Goal: Information Seeking & Learning: Learn about a topic

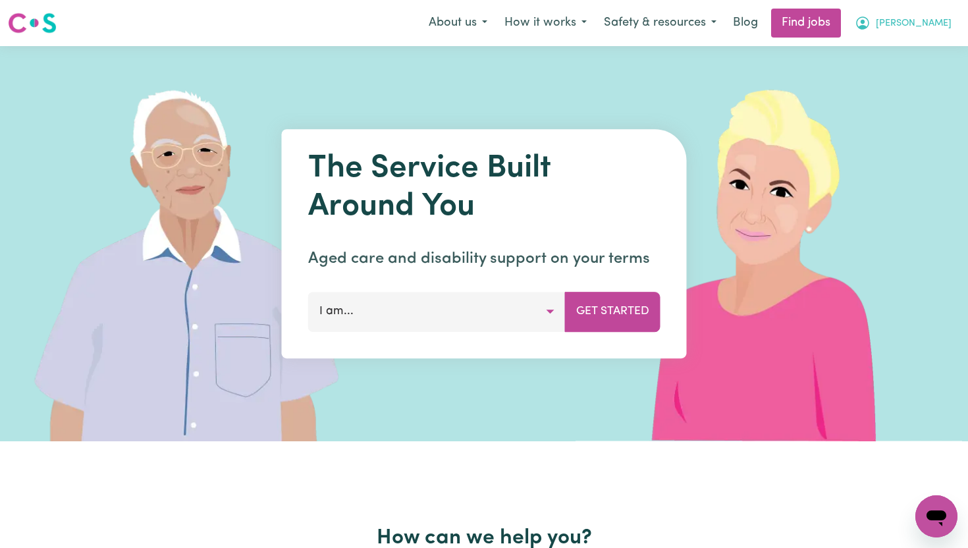
click at [870, 20] on icon "My Account" at bounding box center [863, 23] width 16 height 16
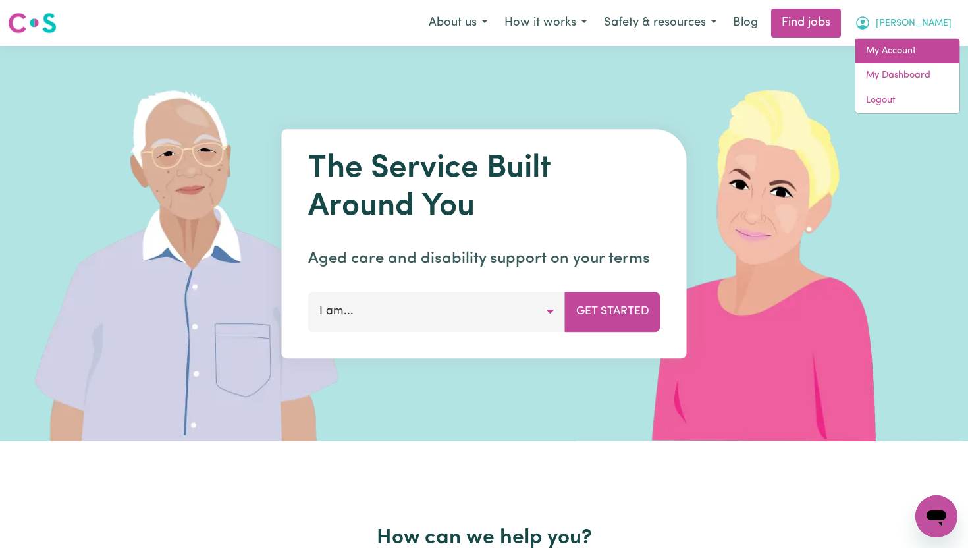
click at [889, 55] on link "My Account" at bounding box center [907, 51] width 104 height 25
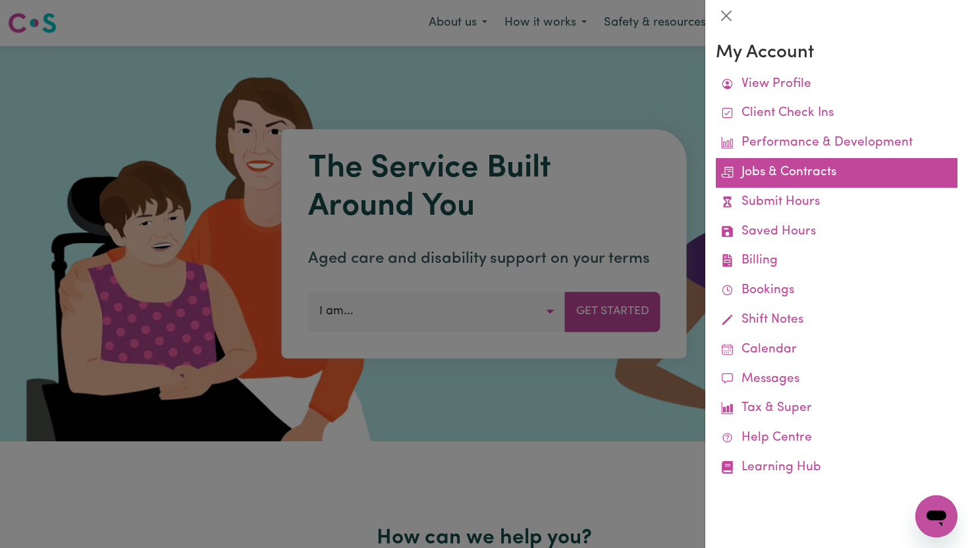
click at [770, 166] on link "Jobs & Contracts" at bounding box center [837, 173] width 242 height 30
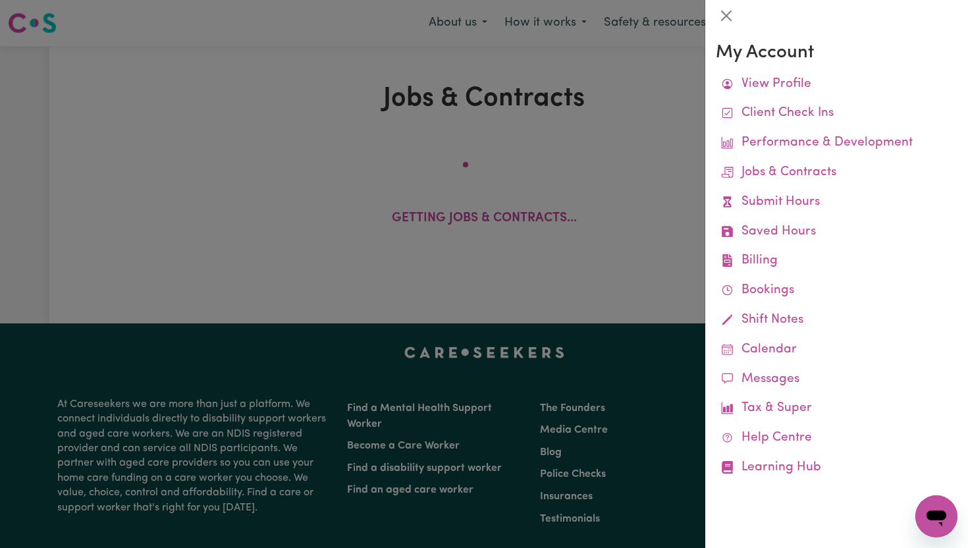
click at [644, 127] on div at bounding box center [484, 274] width 968 height 548
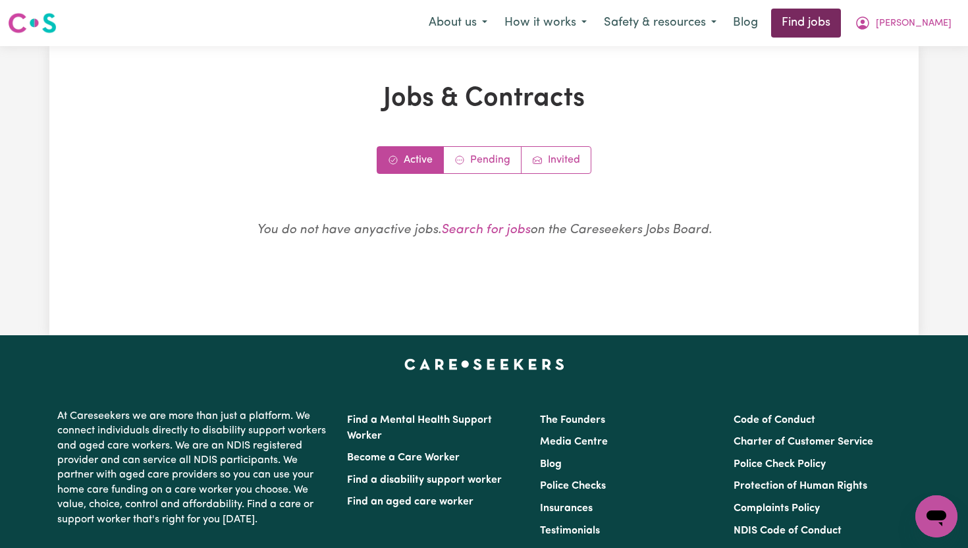
click at [829, 21] on link "Find jobs" at bounding box center [806, 23] width 70 height 29
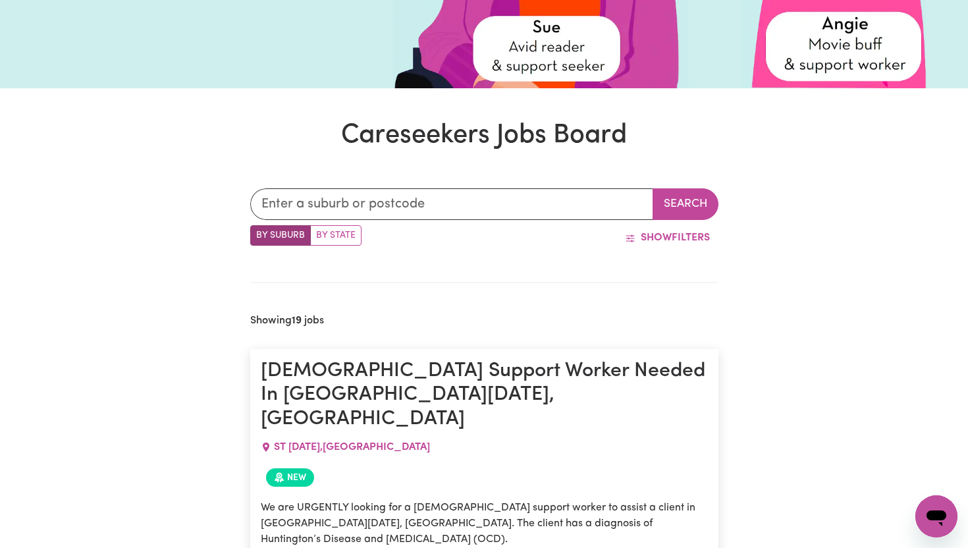
scroll to position [298, 0]
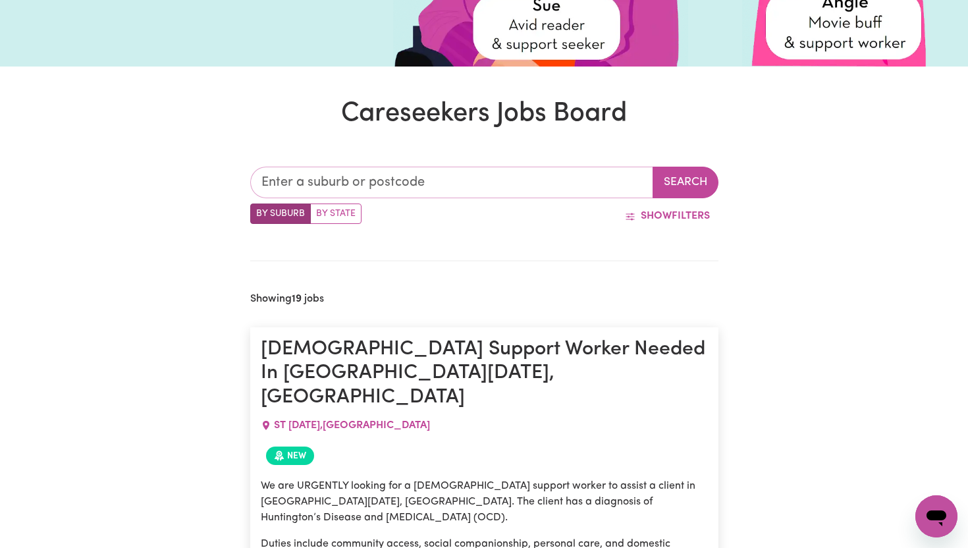
click at [391, 169] on input "text" at bounding box center [451, 183] width 403 height 32
type input "4300"
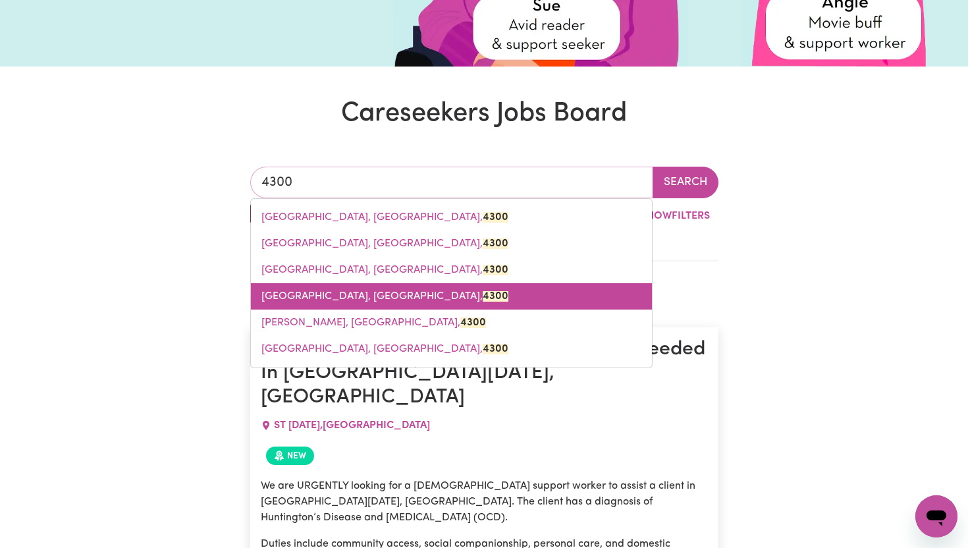
click at [331, 284] on link "[GEOGRAPHIC_DATA], [GEOGRAPHIC_DATA], 4300" at bounding box center [451, 296] width 401 height 26
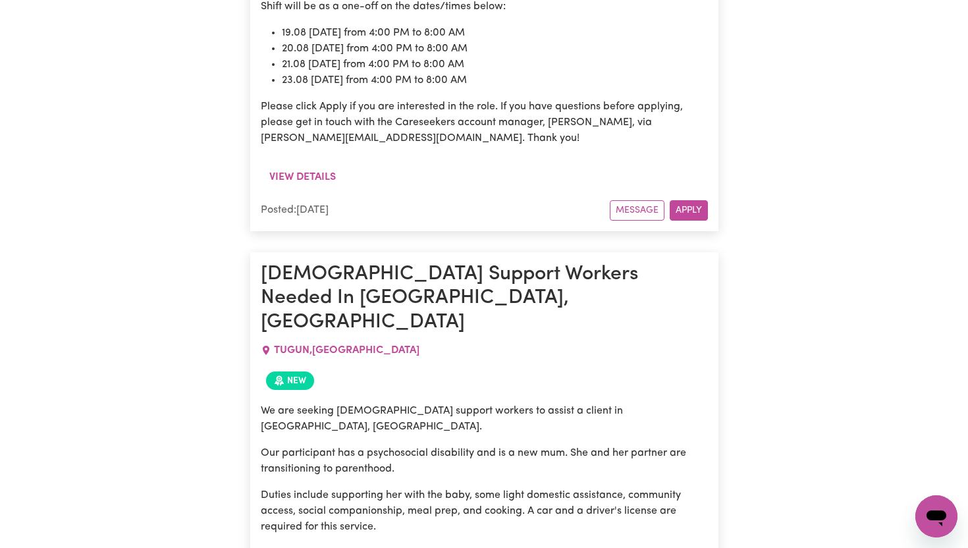
scroll to position [3392, 0]
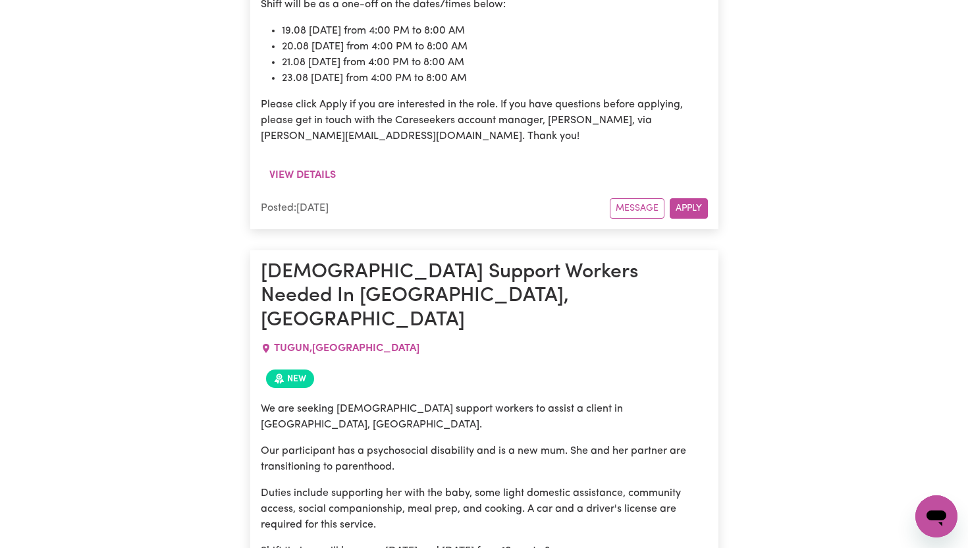
click at [296, 343] on span "[GEOGRAPHIC_DATA] , [GEOGRAPHIC_DATA]" at bounding box center [347, 348] width 146 height 11
copy span "TUGUN"
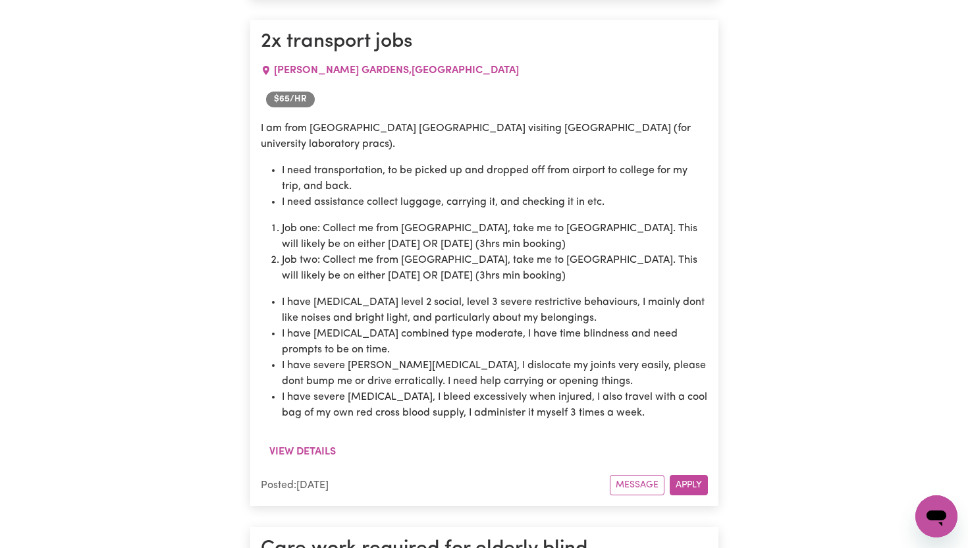
scroll to position [7894, 0]
